Goal: Find contact information: Find contact information

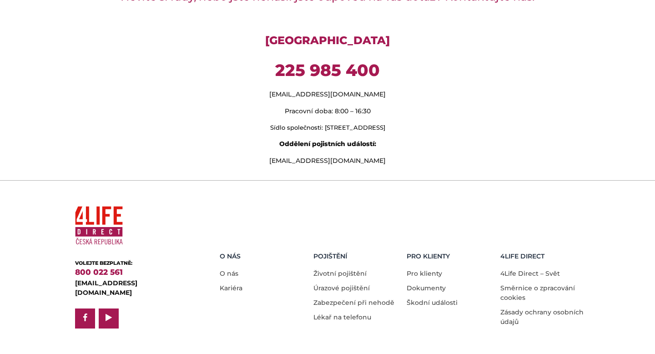
click at [430, 159] on div "Nevíte si rady, nebo jste nenašli jste odpověď na váš dotaz? Kontaktujte nás. […" at bounding box center [327, 77] width 518 height 194
click at [346, 156] on p "[EMAIL_ADDRESS][DOMAIN_NAME]" at bounding box center [327, 161] width 505 height 10
drag, startPoint x: 363, startPoint y: 85, endPoint x: 278, endPoint y: 90, distance: 85.5
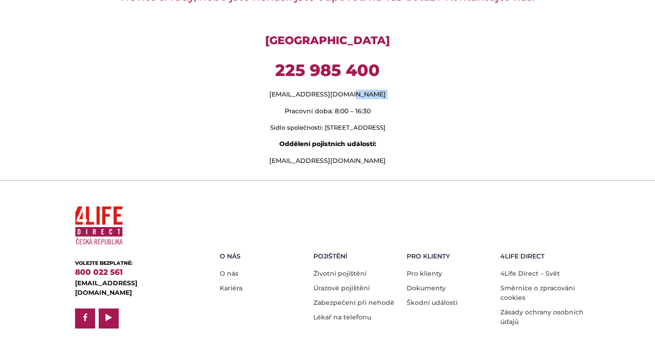
click at [278, 90] on div "Nevíte si rady, nebo jste nenašli jste odpověď na váš dotaz? Kontaktujte nás. […" at bounding box center [327, 77] width 518 height 194
click at [310, 90] on p "[EMAIL_ADDRESS][DOMAIN_NAME]" at bounding box center [327, 95] width 505 height 10
copy p "[EMAIL_ADDRESS][DOMAIN_NAME]"
